Goal: Check status: Check status

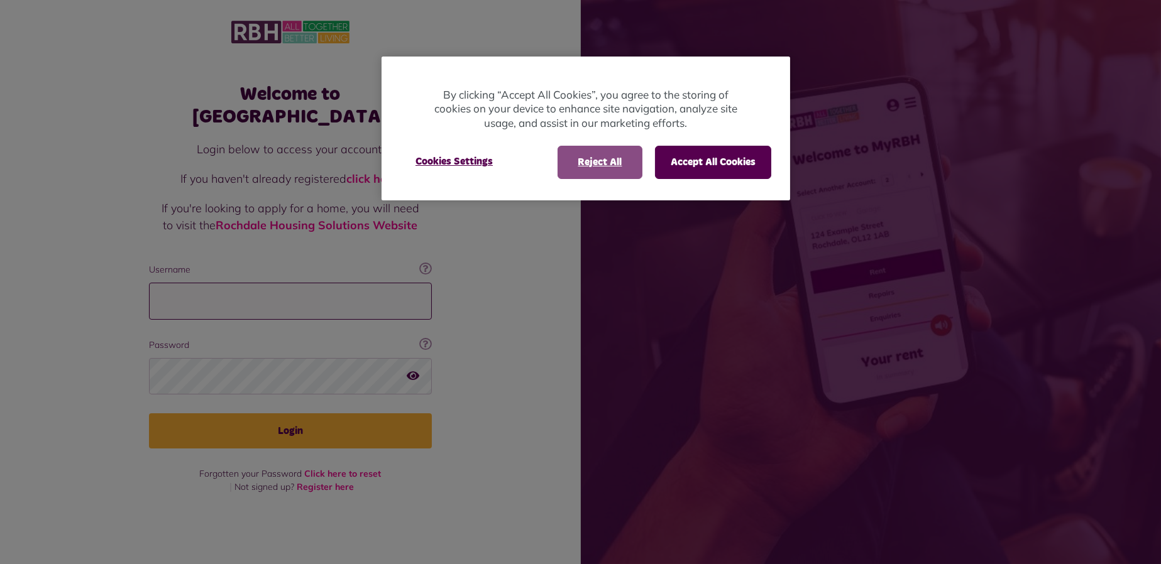
type input "**********"
drag, startPoint x: 612, startPoint y: 158, endPoint x: 607, endPoint y: 166, distance: 9.1
click at [611, 162] on button "Reject All" at bounding box center [600, 162] width 85 height 33
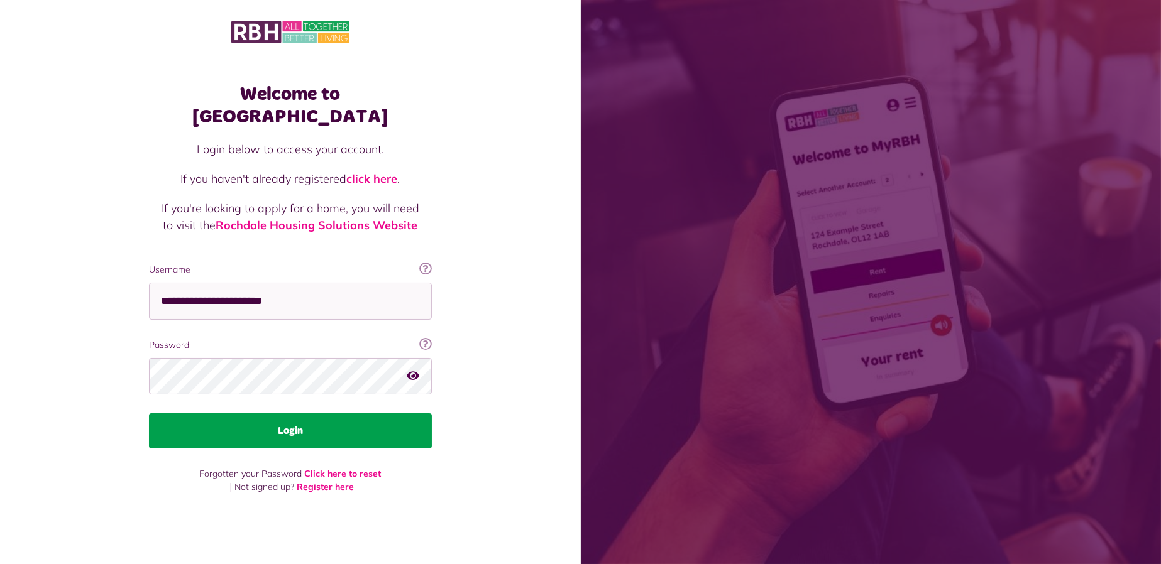
click at [383, 423] on button "Login" at bounding box center [290, 431] width 283 height 35
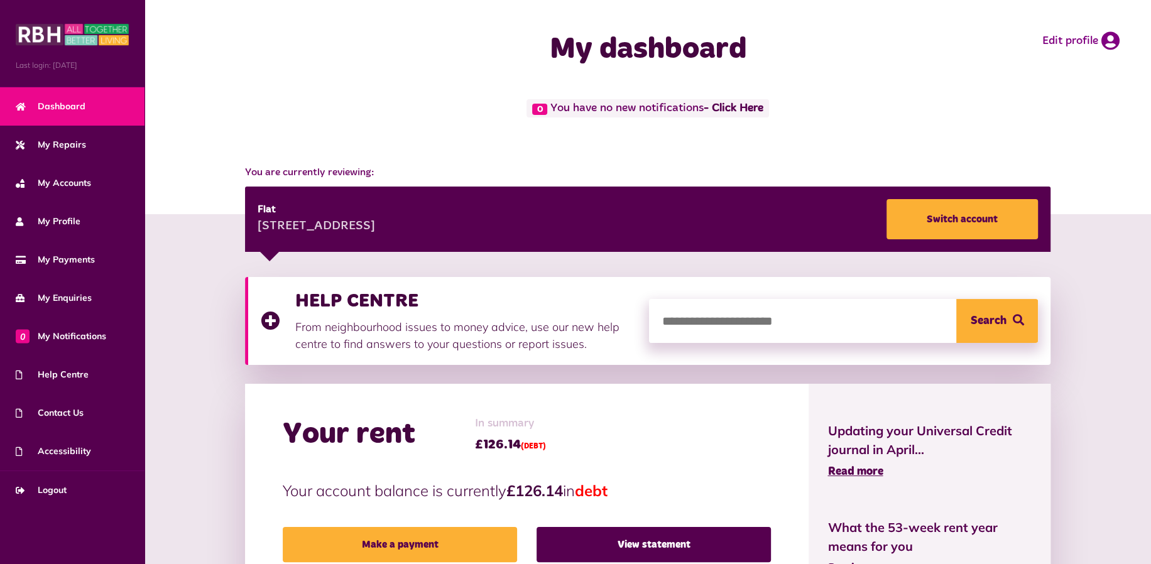
scroll to position [209, 0]
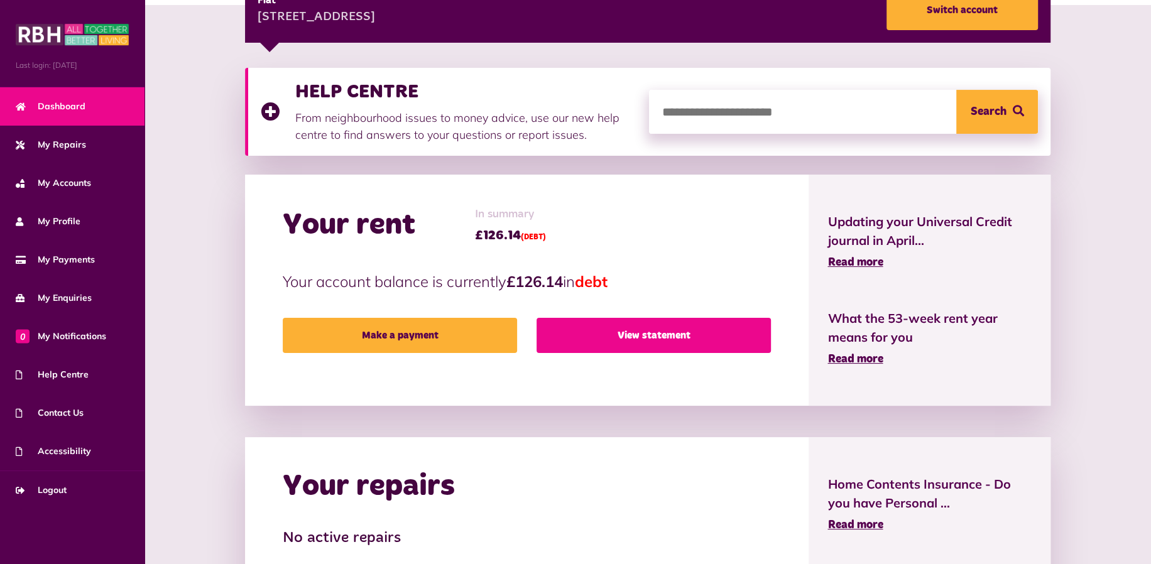
click at [605, 330] on link "View statement" at bounding box center [654, 335] width 234 height 35
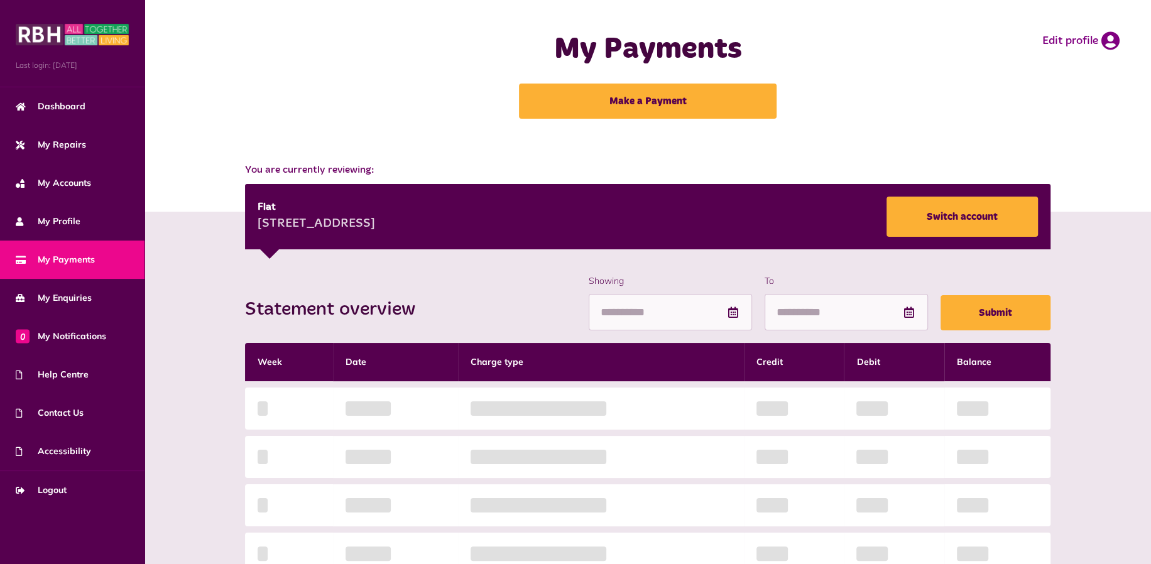
scroll to position [209, 0]
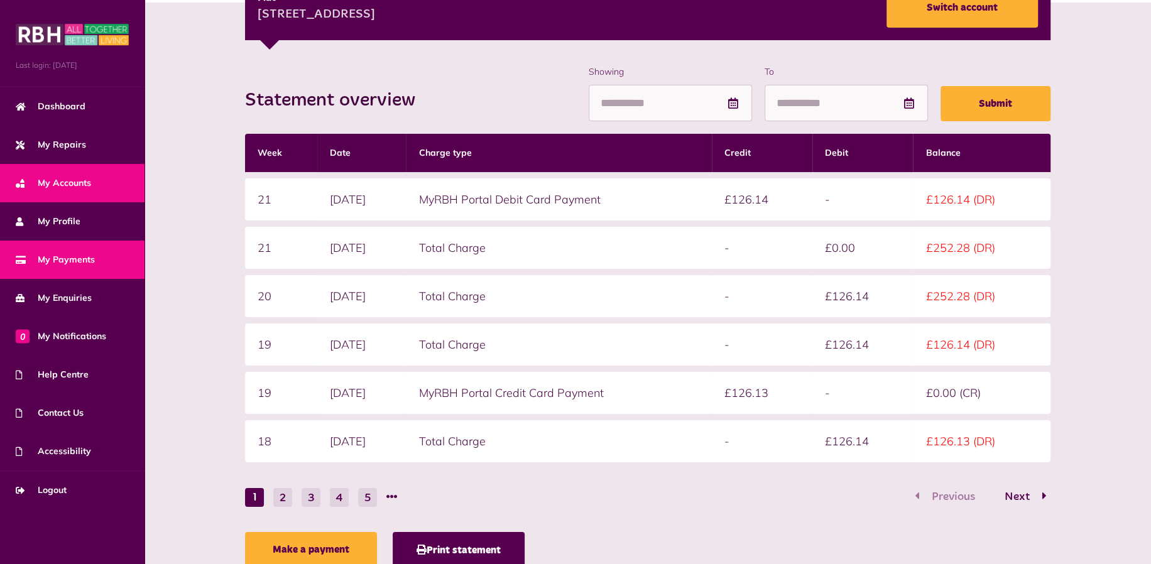
click at [57, 183] on span "My Accounts" at bounding box center [53, 183] width 75 height 13
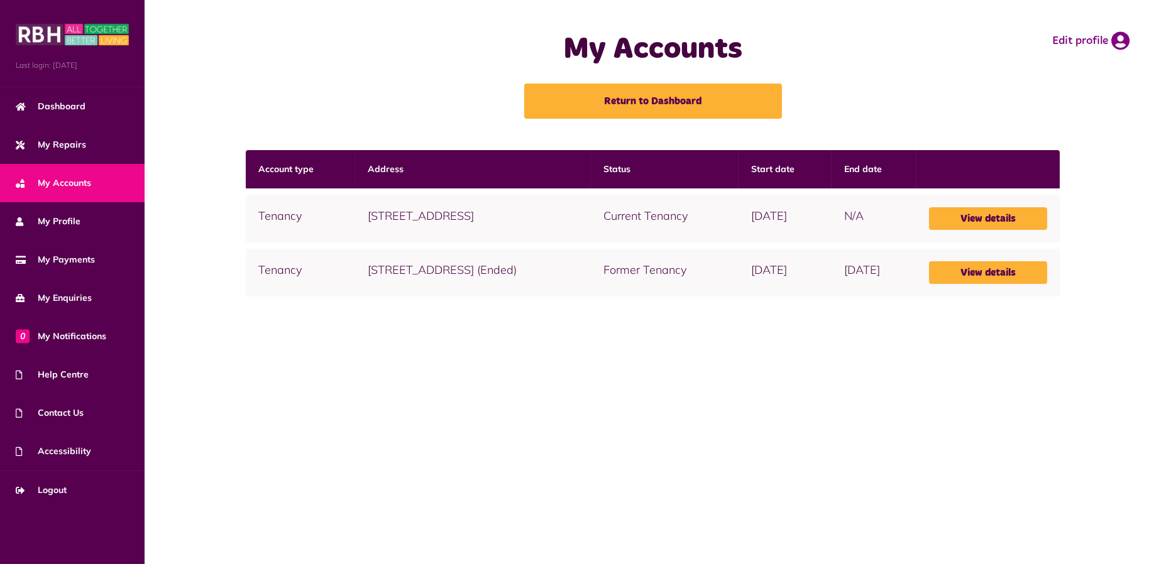
click at [550, 214] on td "397 Thetford, Lower Falinge, OL12 6RB" at bounding box center [473, 219] width 236 height 48
click at [1009, 223] on link "View details" at bounding box center [988, 218] width 118 height 23
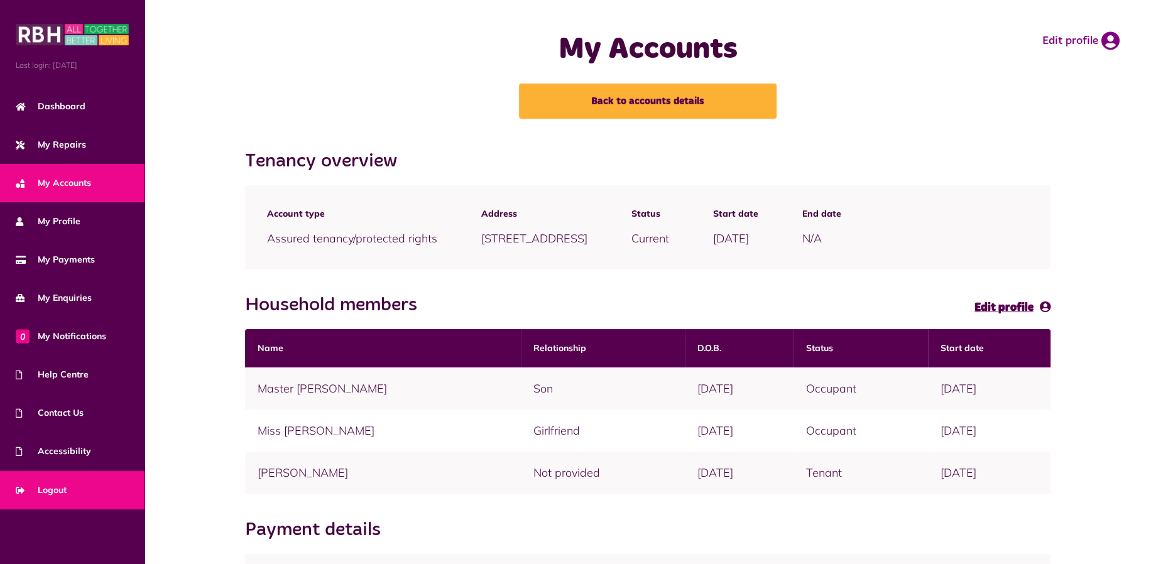
click at [48, 479] on link "Logout" at bounding box center [72, 490] width 145 height 38
